Goal: Task Accomplishment & Management: Manage account settings

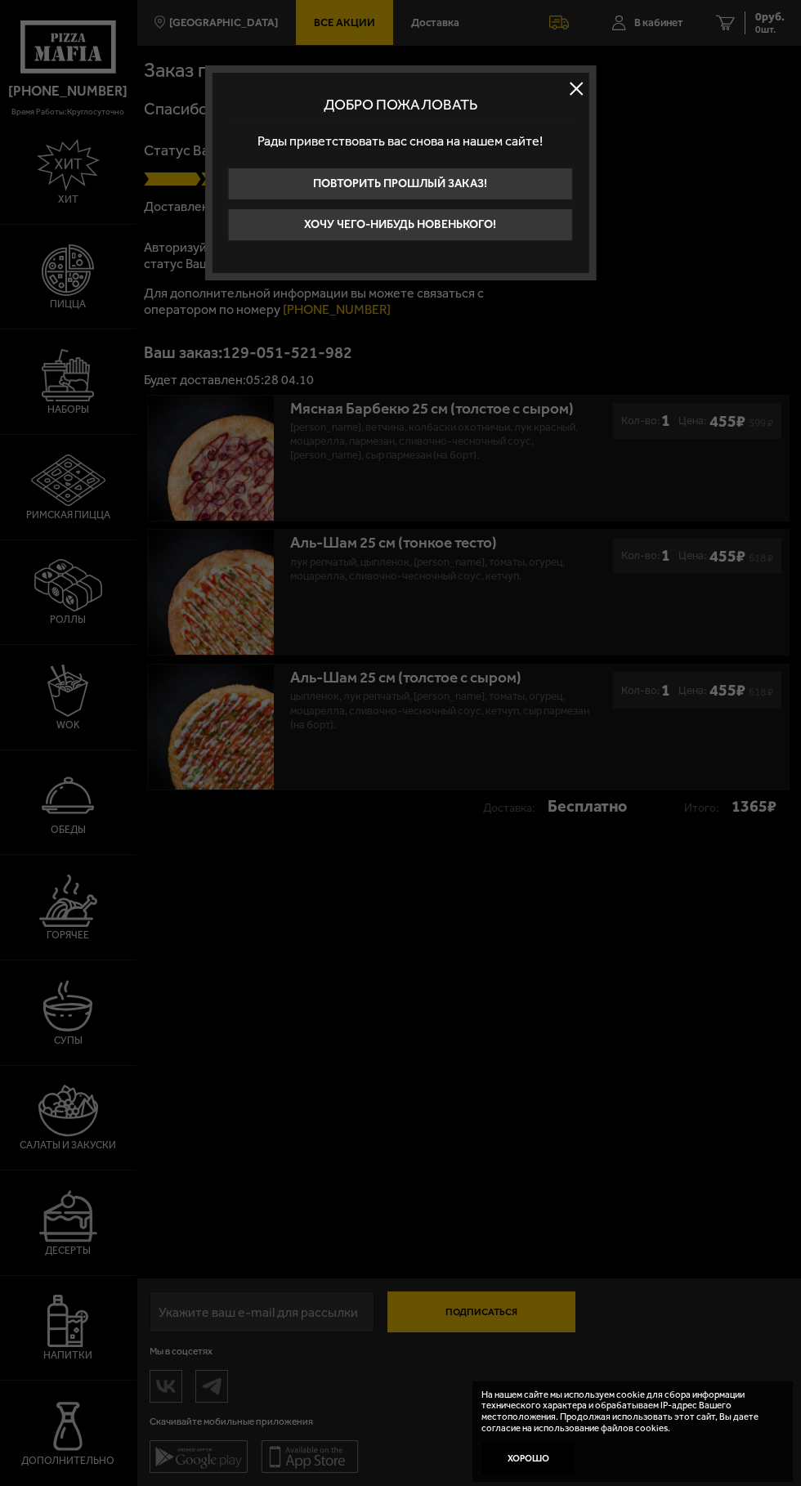
click at [579, 78] on button at bounding box center [576, 89] width 25 height 25
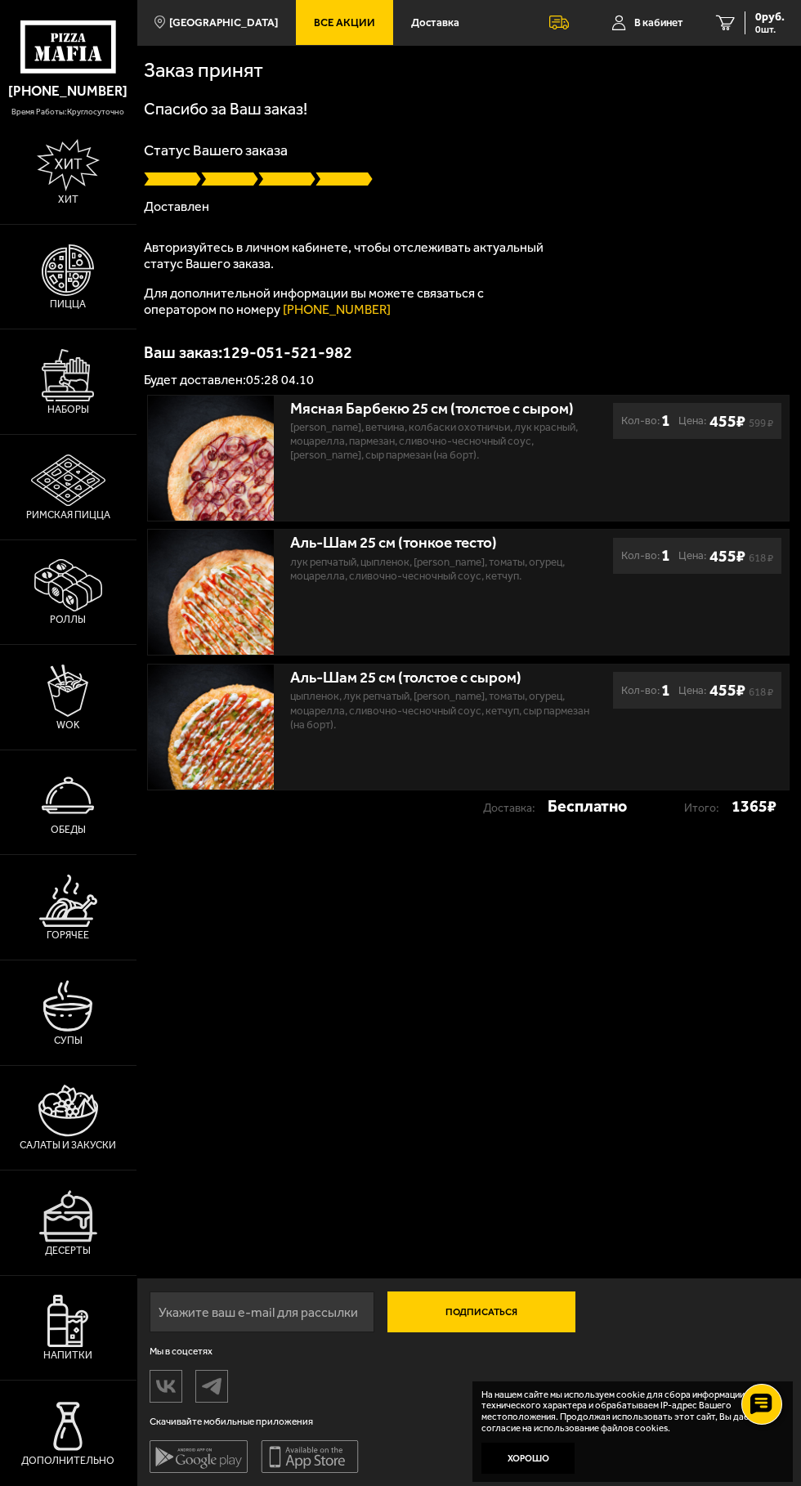
click at [647, 18] on span "В кабинет" at bounding box center [658, 22] width 49 height 11
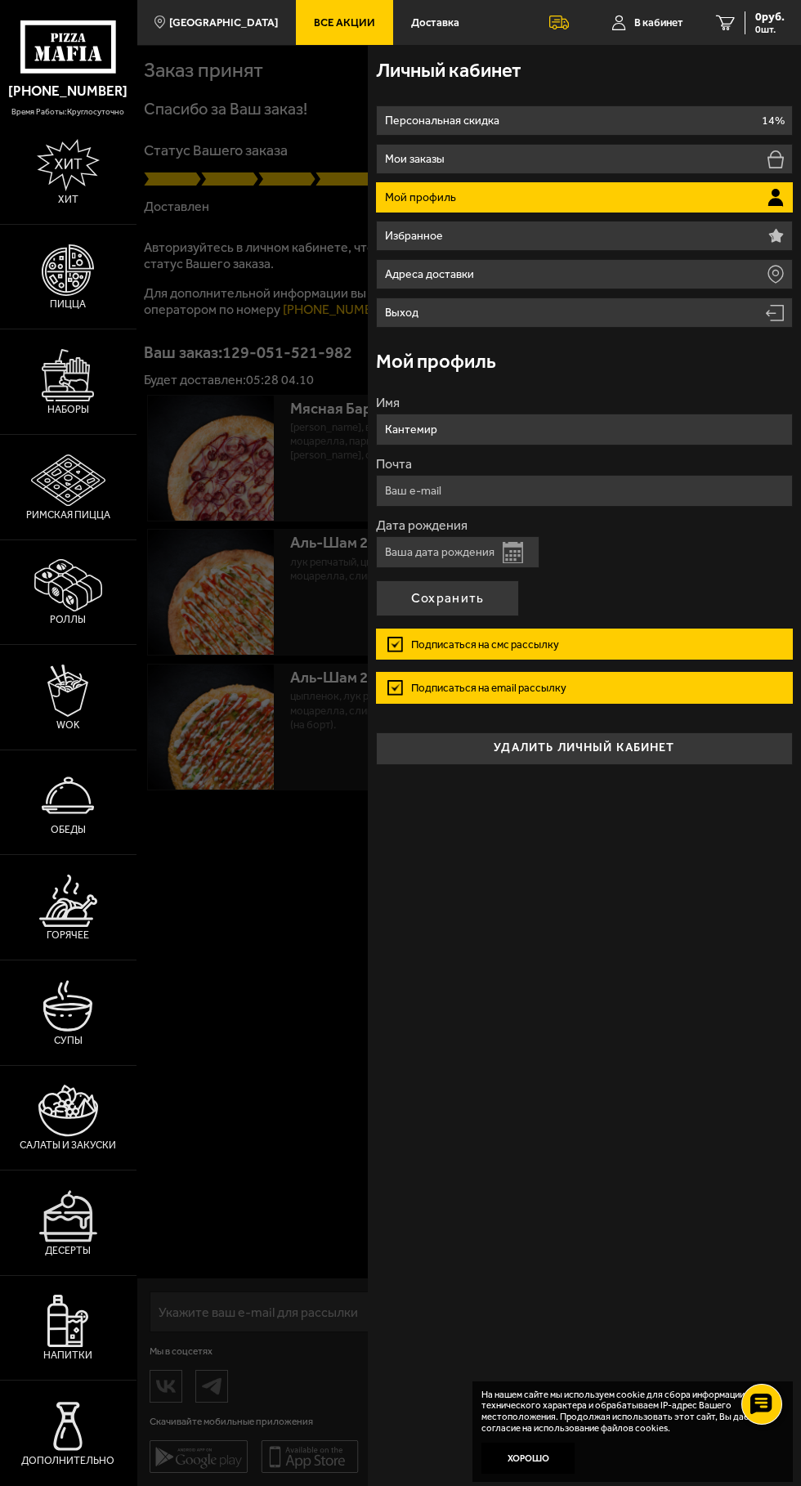
click at [655, 154] on li "Мои заказы" at bounding box center [584, 159] width 417 height 30
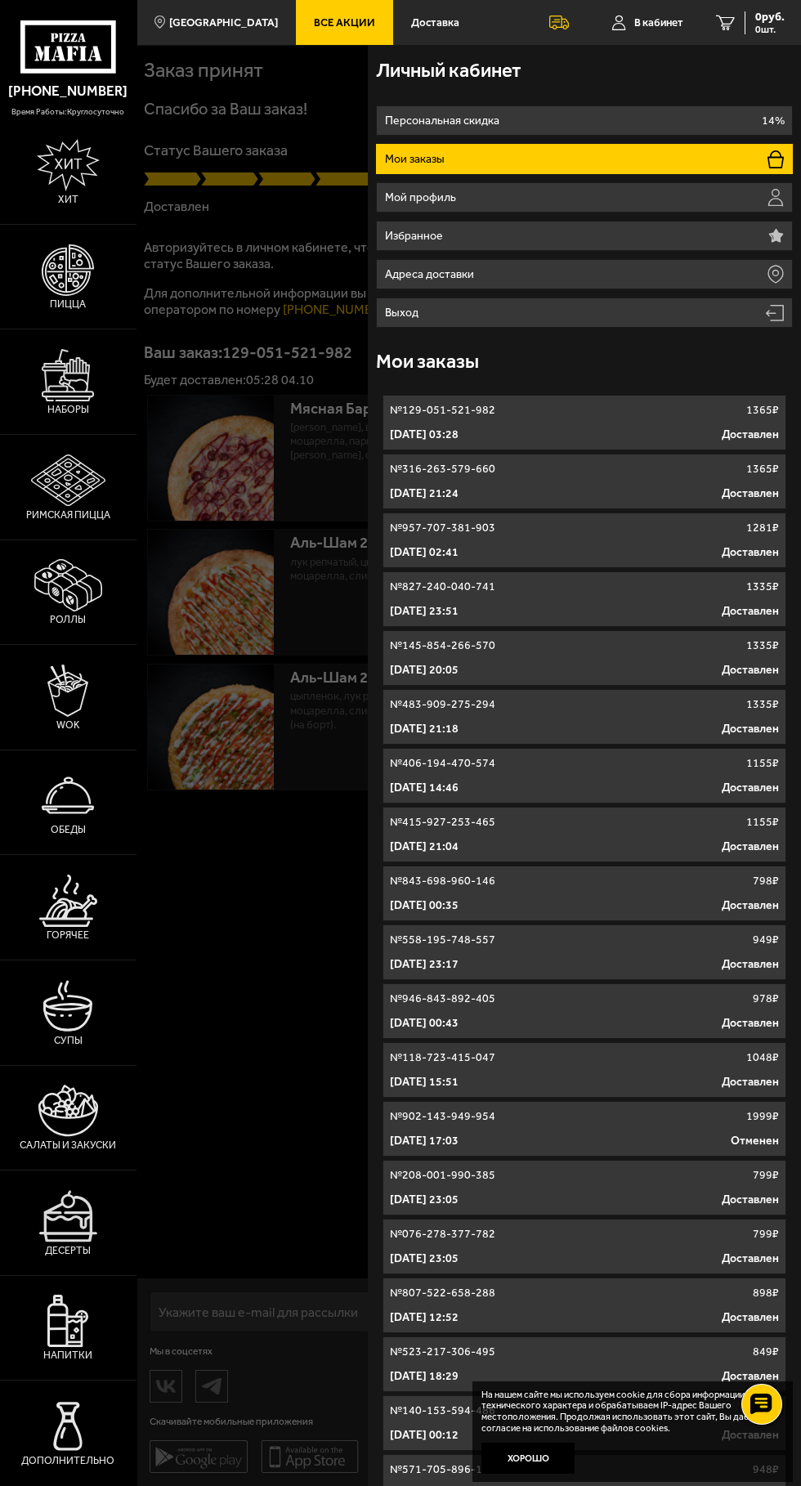
click at [579, 414] on div "№ 129-051-521-982 1365 ₽" at bounding box center [584, 410] width 389 height 16
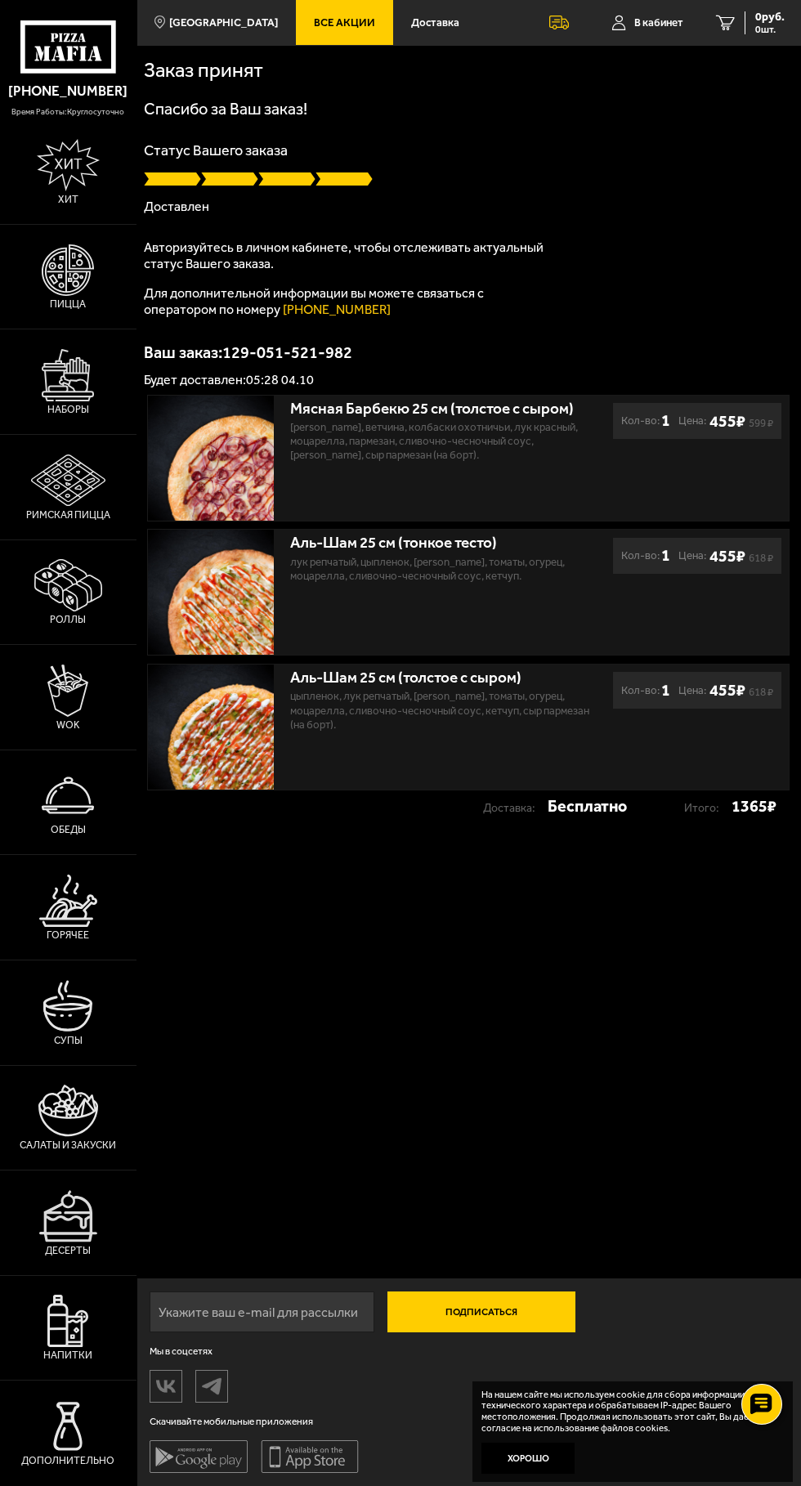
click at [655, 22] on span "В кабинет" at bounding box center [658, 22] width 49 height 11
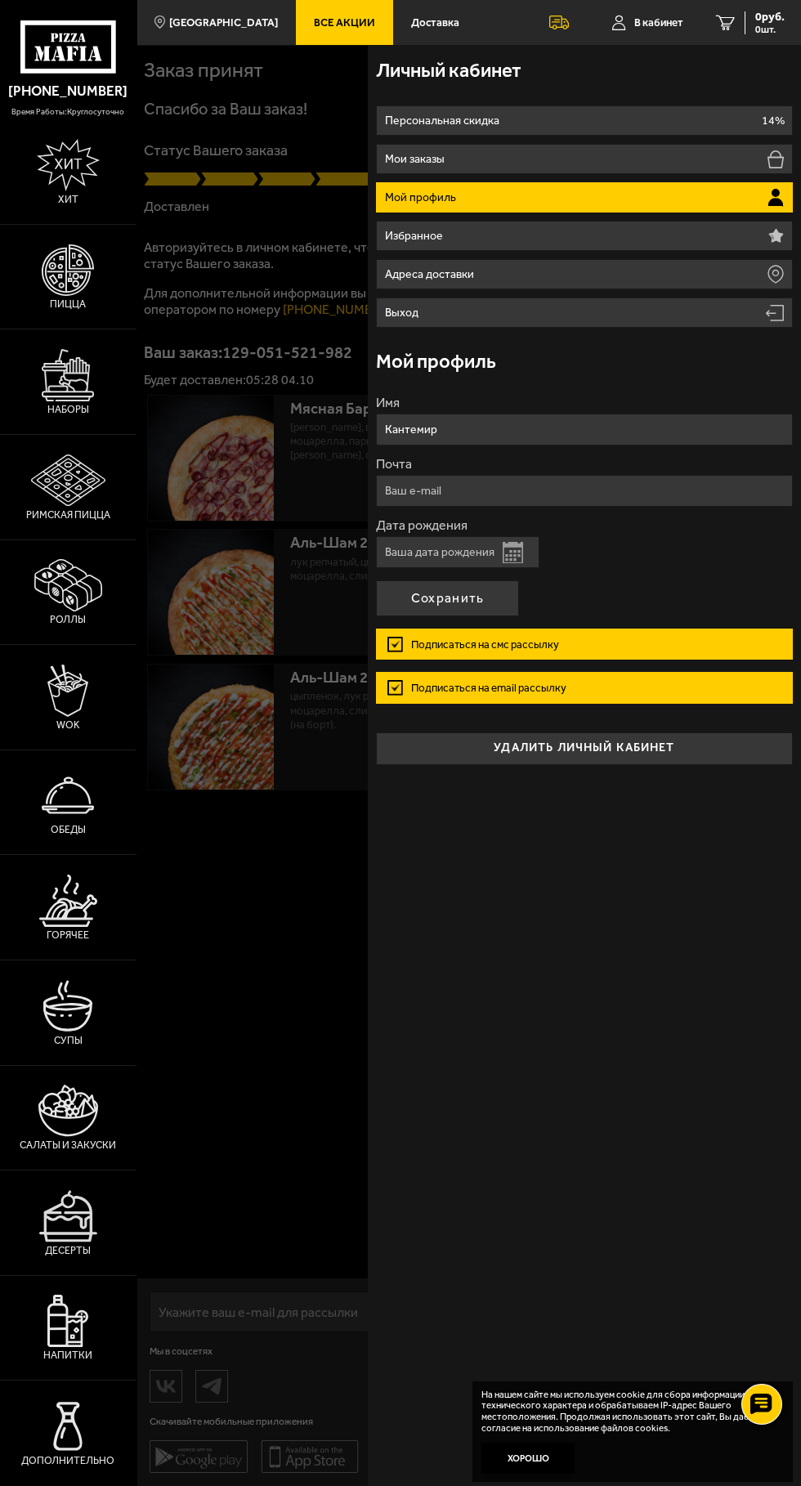
click at [519, 642] on label "Подписаться на смс рассылку" at bounding box center [584, 643] width 417 height 31
click at [0, 0] on input "Подписаться на смс рассылку" at bounding box center [0, 0] width 0 height 0
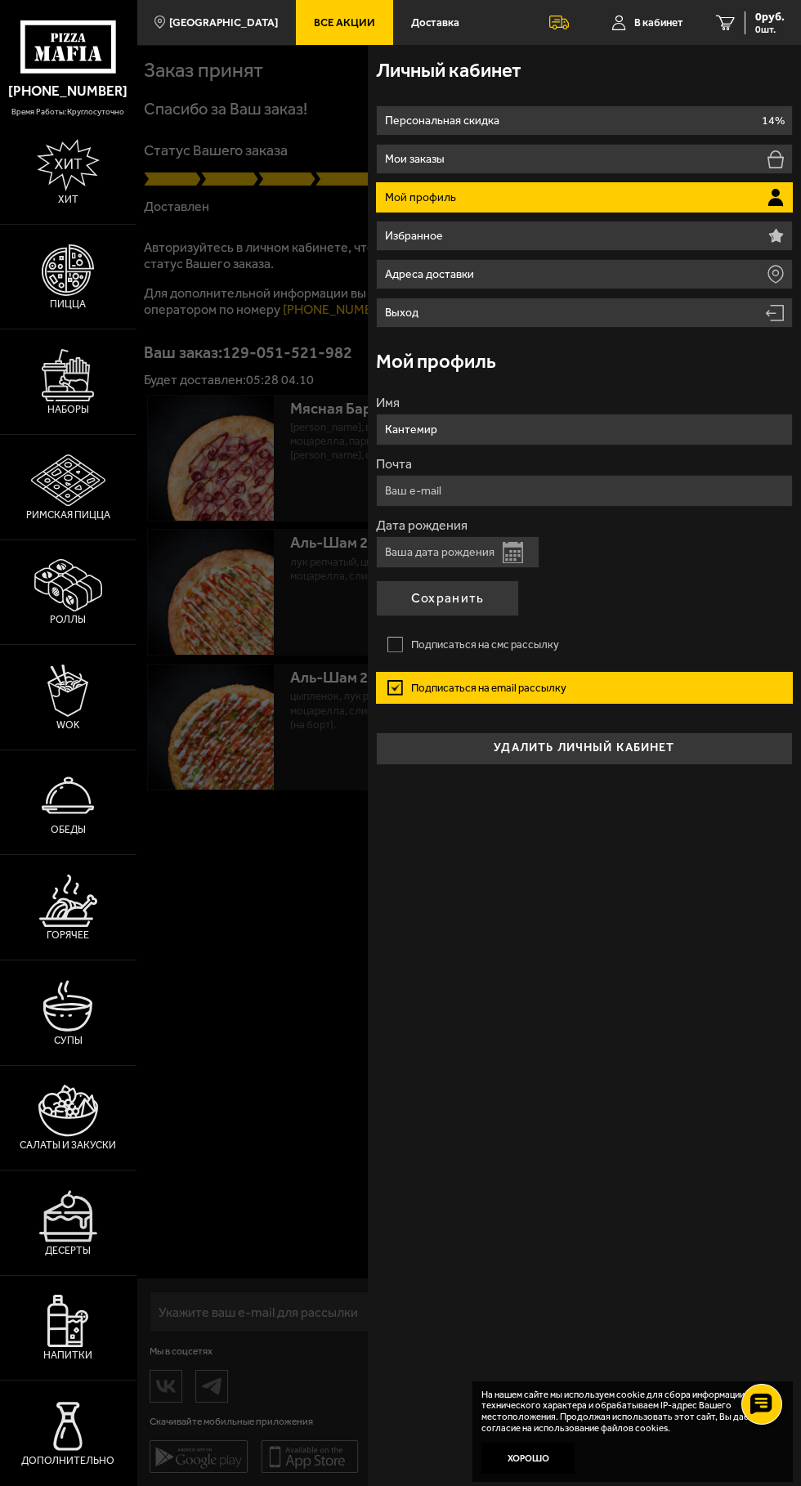
click at [637, 682] on label "Подписаться на email рассылку" at bounding box center [584, 687] width 417 height 31
click at [0, 0] on input "Подписаться на email рассылку" at bounding box center [0, 0] width 0 height 0
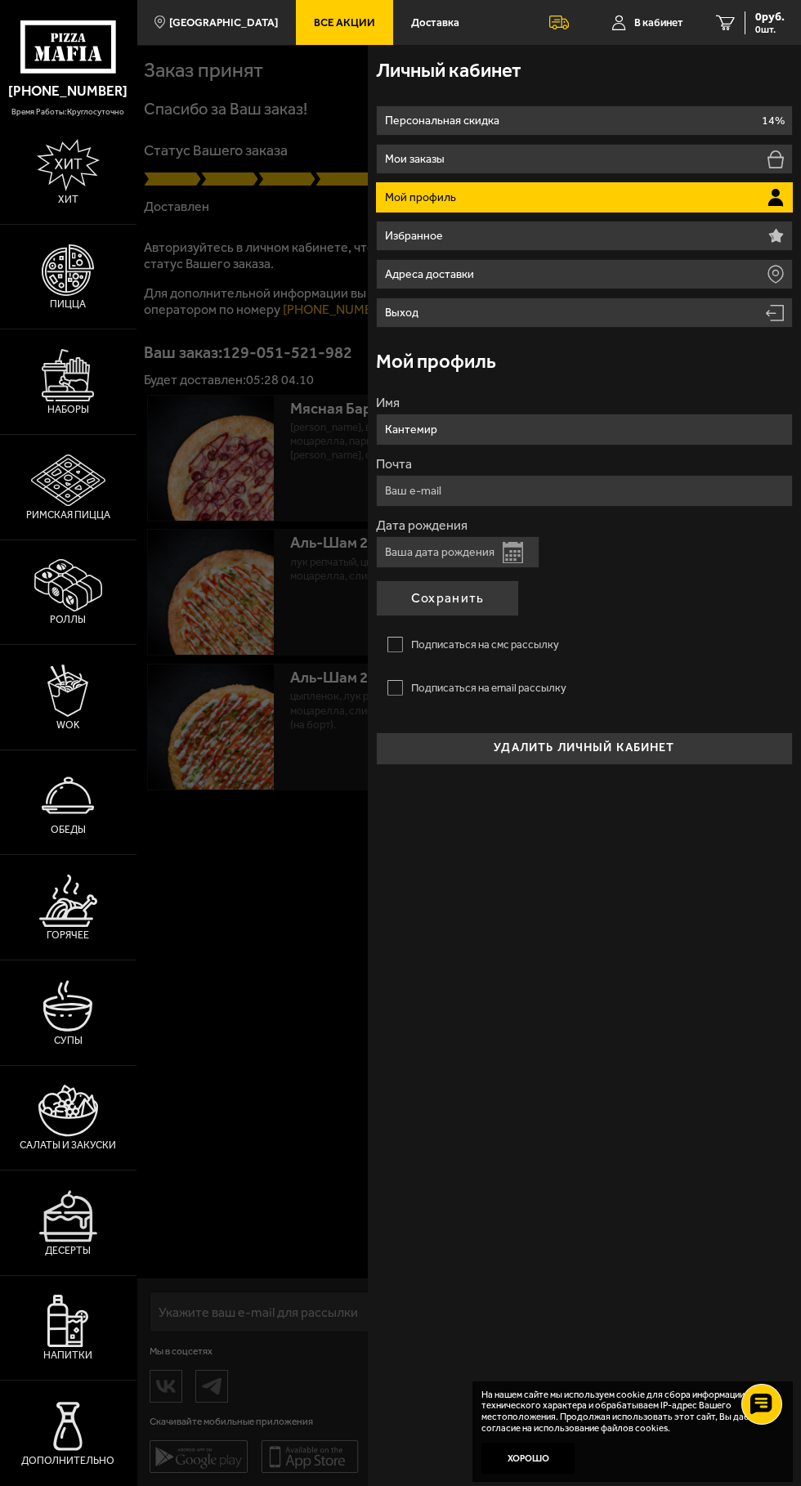
click at [608, 115] on li "Персональная скидка 14%" at bounding box center [584, 120] width 417 height 30
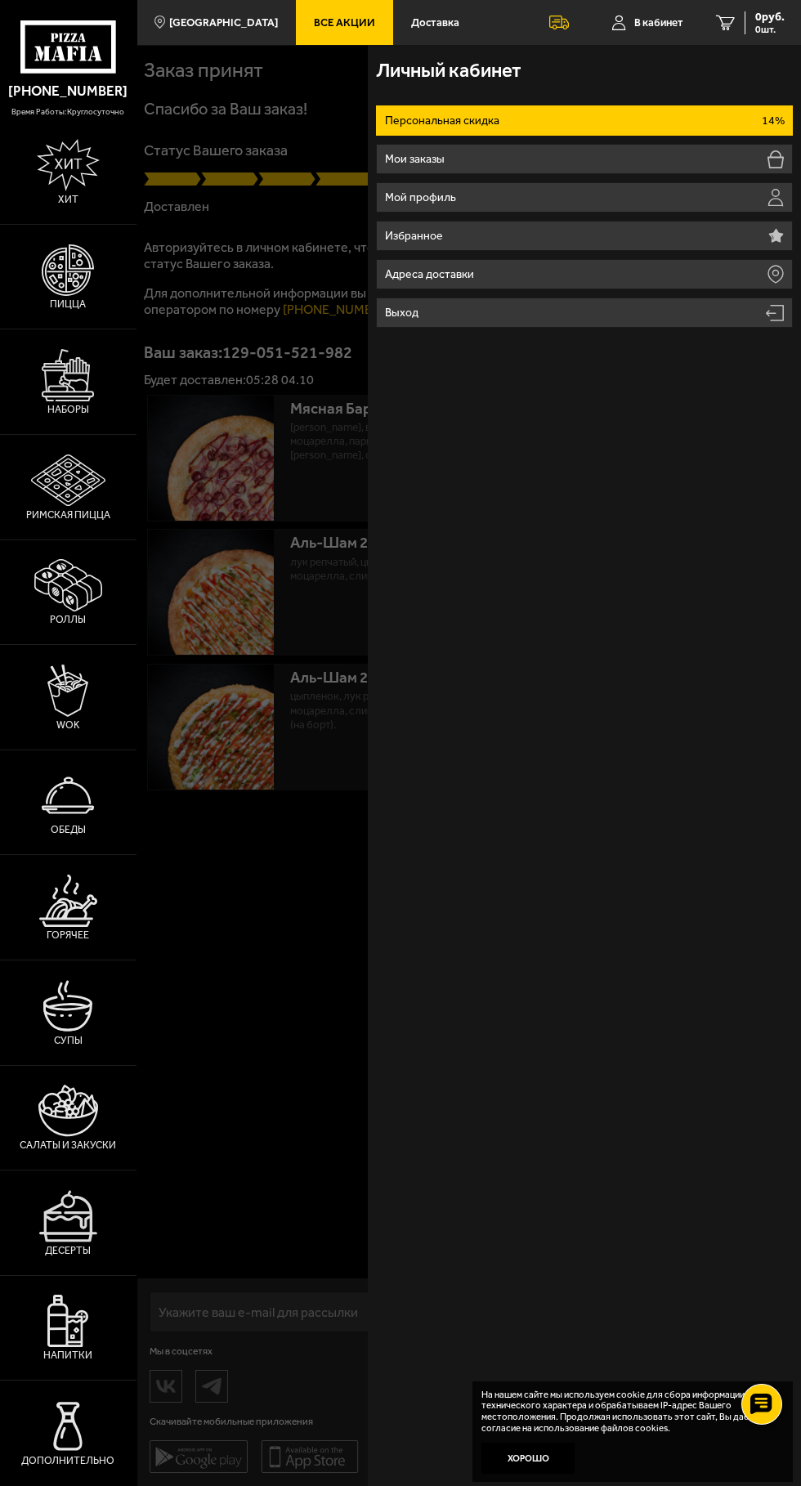
click at [248, 1174] on div at bounding box center [536, 788] width 801 height 1486
